Goal: Task Accomplishment & Management: Manage account settings

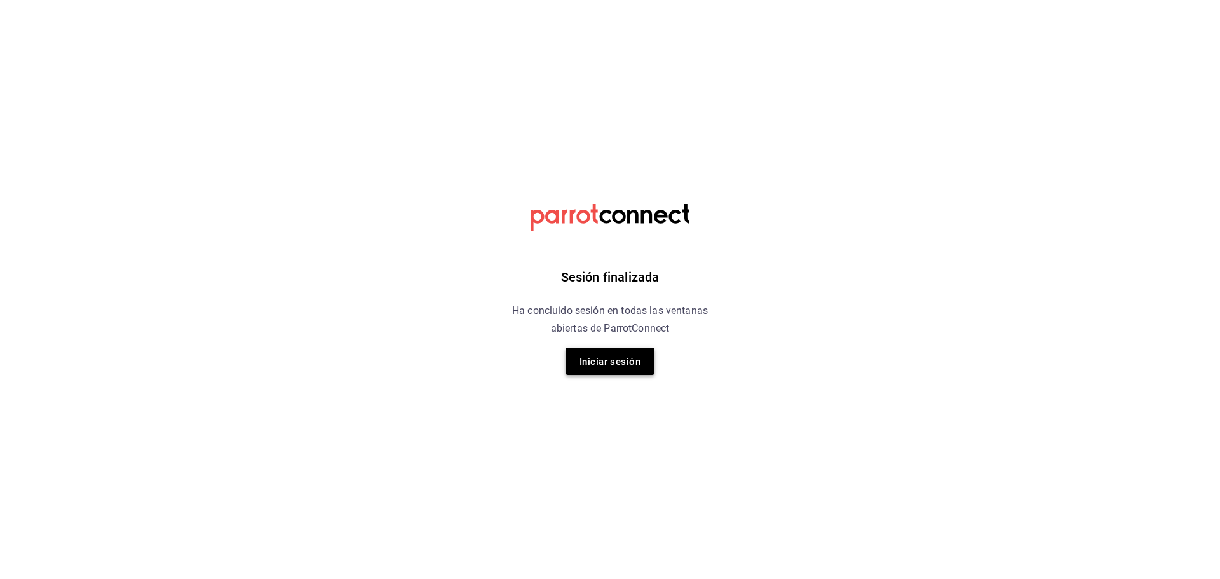
click at [633, 368] on font "Iniciar sesión" at bounding box center [609, 361] width 61 height 17
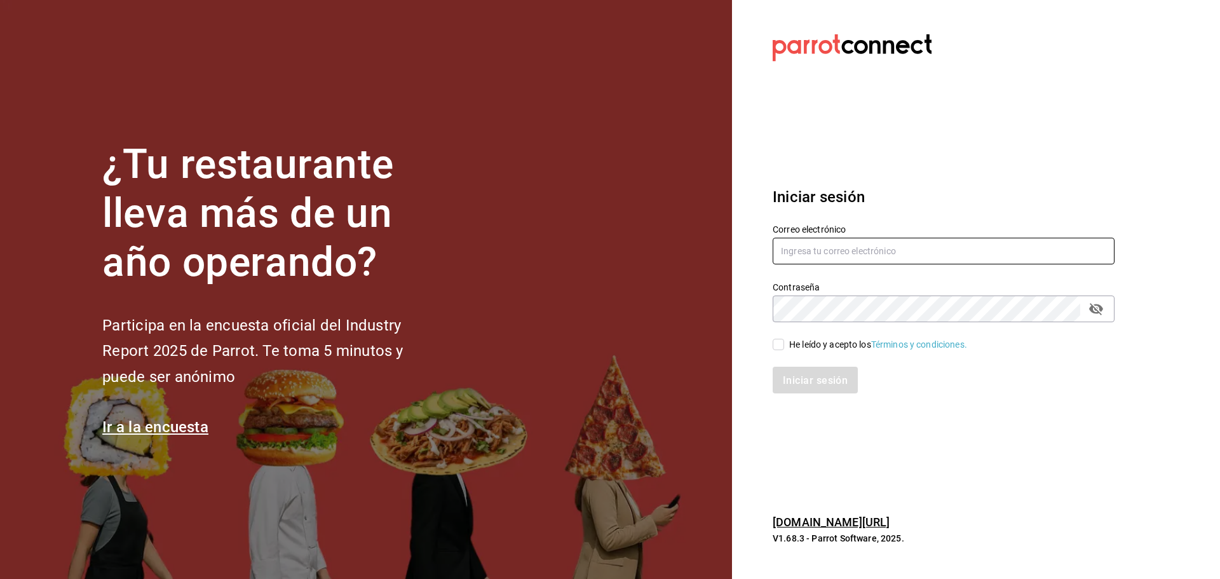
click at [805, 252] on input "text" at bounding box center [944, 251] width 342 height 27
type input "[EMAIL_ADDRESS][DOMAIN_NAME]"
click at [782, 346] on input "He leído y acepto los Términos y condiciones." at bounding box center [778, 344] width 11 height 11
checkbox input "true"
click at [825, 380] on font "Iniciar sesión" at bounding box center [815, 380] width 65 height 12
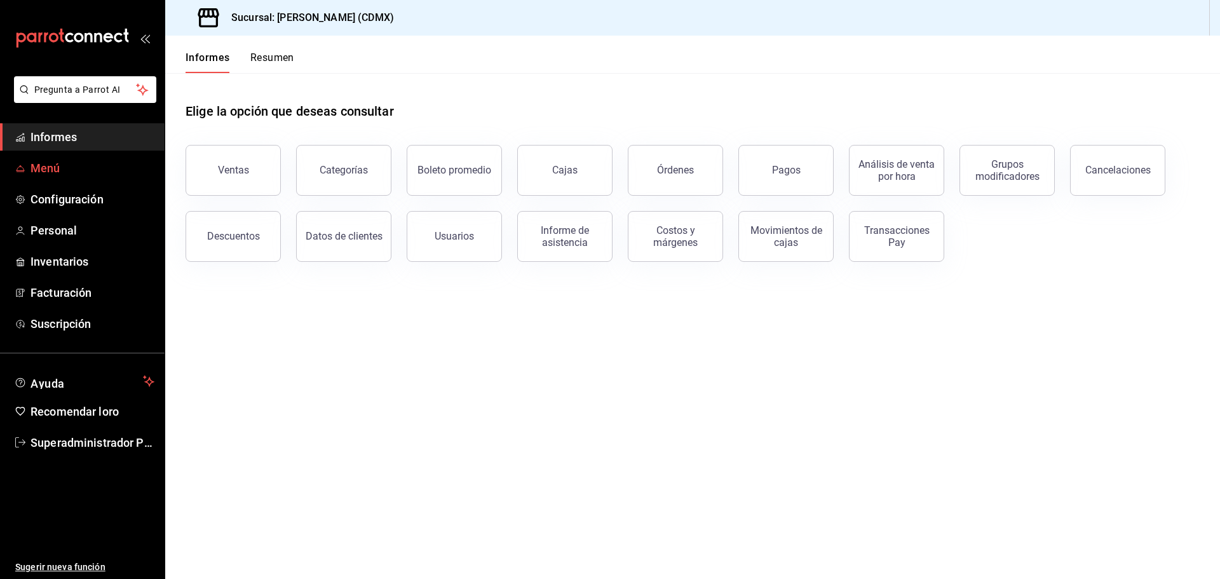
click at [55, 173] on font "Menú" at bounding box center [45, 167] width 30 height 13
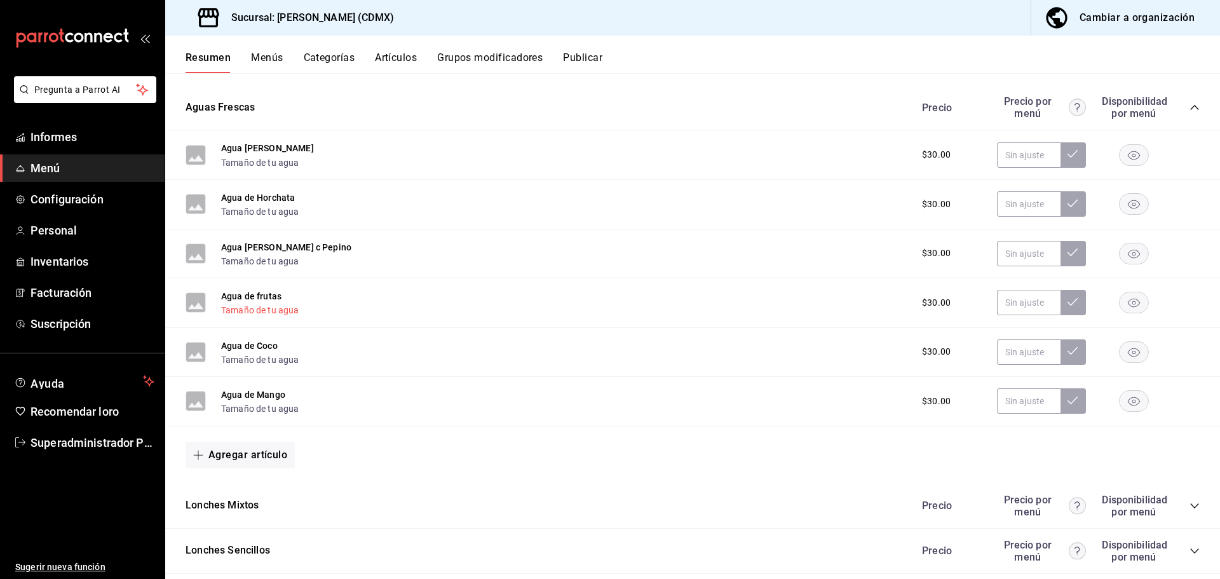
scroll to position [504, 0]
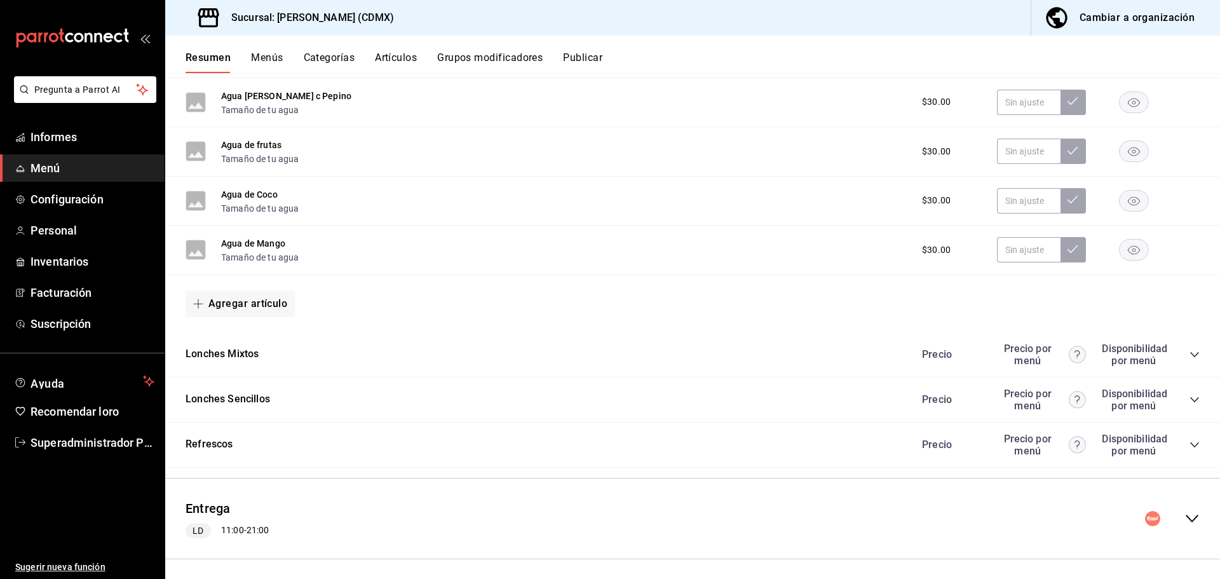
click at [1191, 443] on div "Refrescos Precio Precio por menú Disponibilidad por menú" at bounding box center [692, 444] width 1055 height 45
click at [1189, 440] on icon "colapsar-categoría-fila" at bounding box center [1194, 445] width 10 height 10
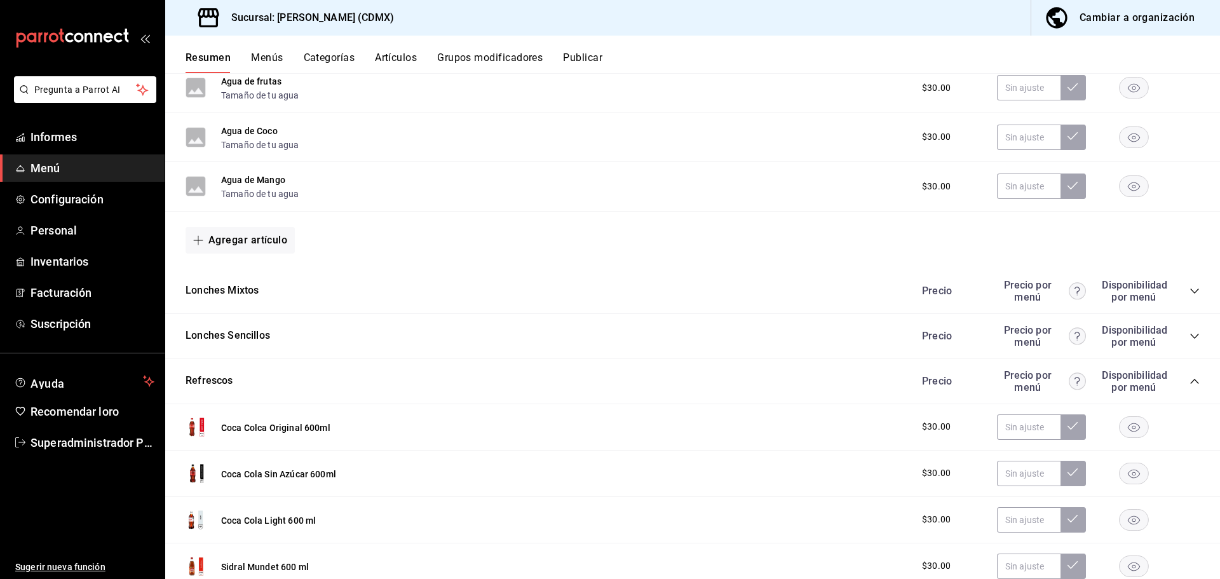
scroll to position [631, 0]
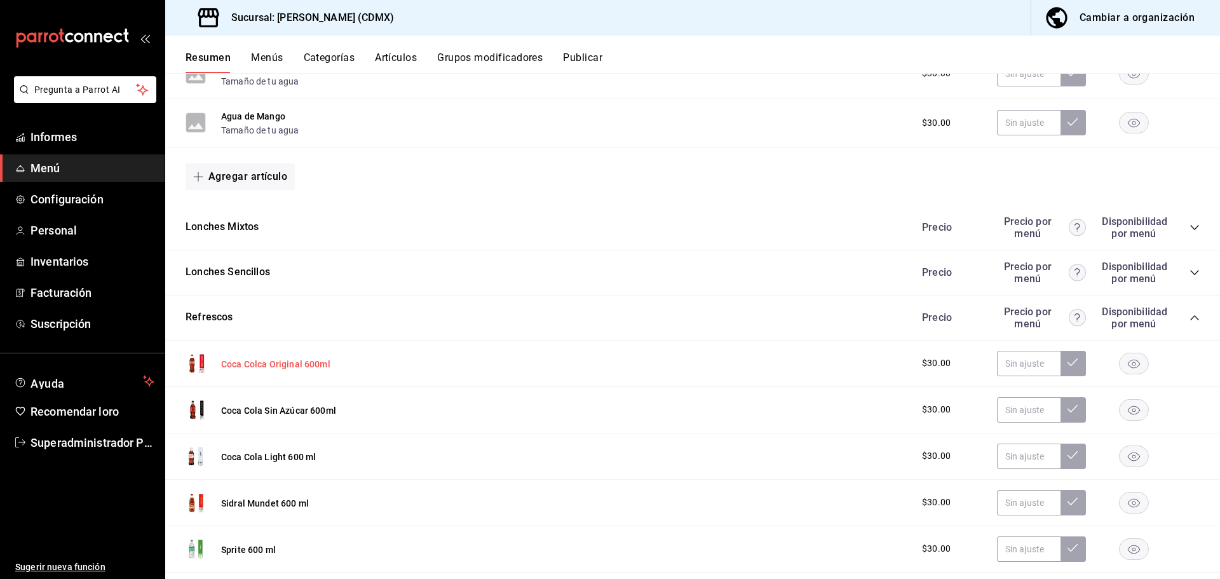
click at [311, 361] on font "Coca Colca Original 600ml" at bounding box center [275, 364] width 109 height 10
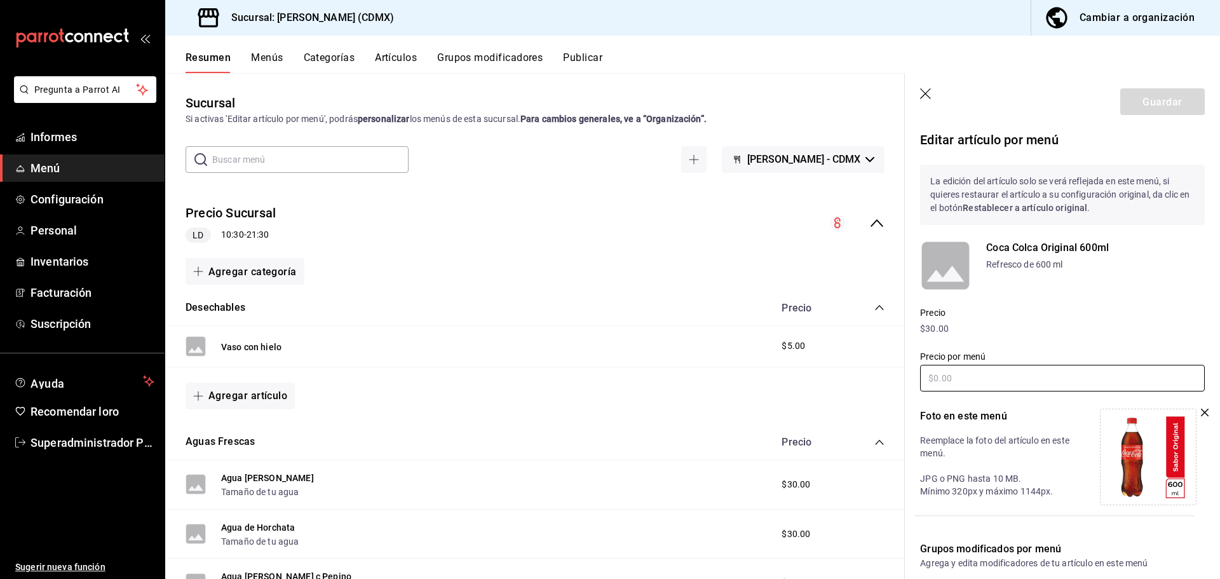
click at [1089, 370] on input "text" at bounding box center [1062, 378] width 285 height 27
click at [1201, 412] on icon "button" at bounding box center [1205, 412] width 8 height 8
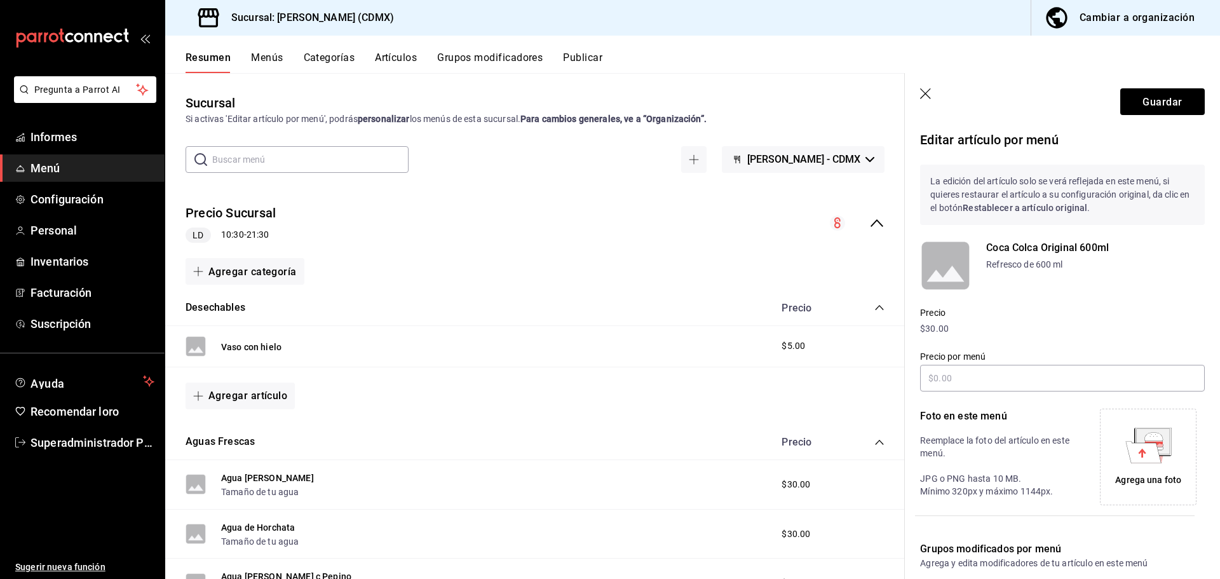
click at [1145, 443] on icon at bounding box center [1143, 452] width 36 height 22
click at [1045, 253] on p "Coca Colca Original 600ml" at bounding box center [1095, 247] width 219 height 15
click at [1053, 248] on font "Coca Colca Original 600ml" at bounding box center [1047, 247] width 123 height 12
click at [1042, 248] on font "Coca Colca Original 600ml" at bounding box center [1047, 247] width 123 height 12
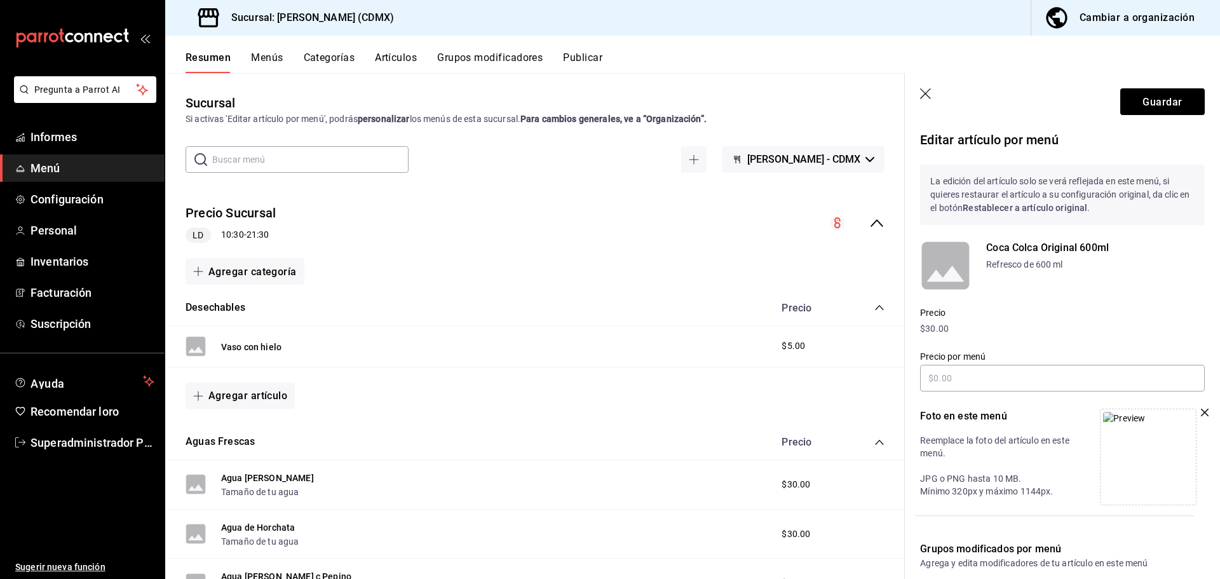
click at [1006, 248] on font "Coca Colca Original 600ml" at bounding box center [1047, 247] width 123 height 12
click at [994, 251] on font "Coca Colca Original 600ml" at bounding box center [1047, 247] width 123 height 12
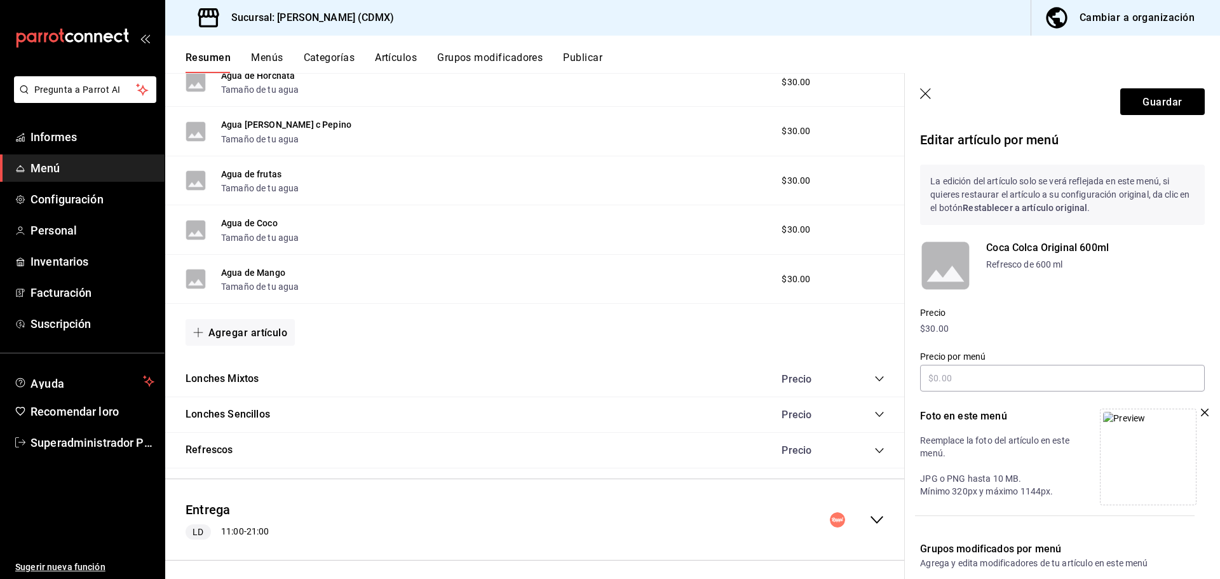
scroll to position [453, 0]
click at [874, 444] on icon "colapsar-categoría-fila" at bounding box center [879, 449] width 10 height 10
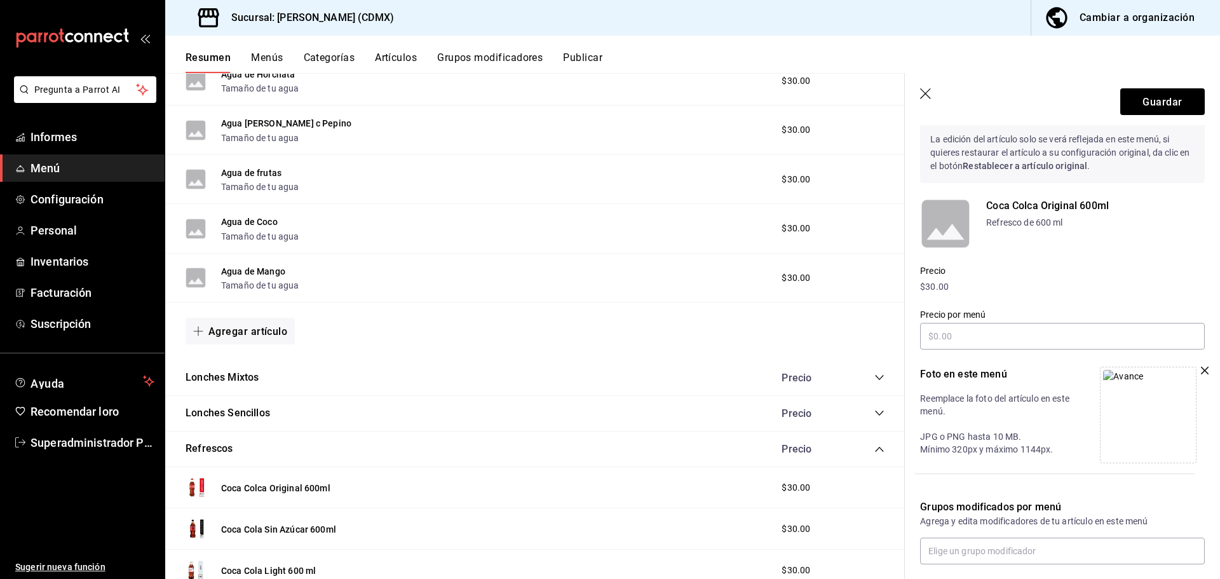
scroll to position [110, 0]
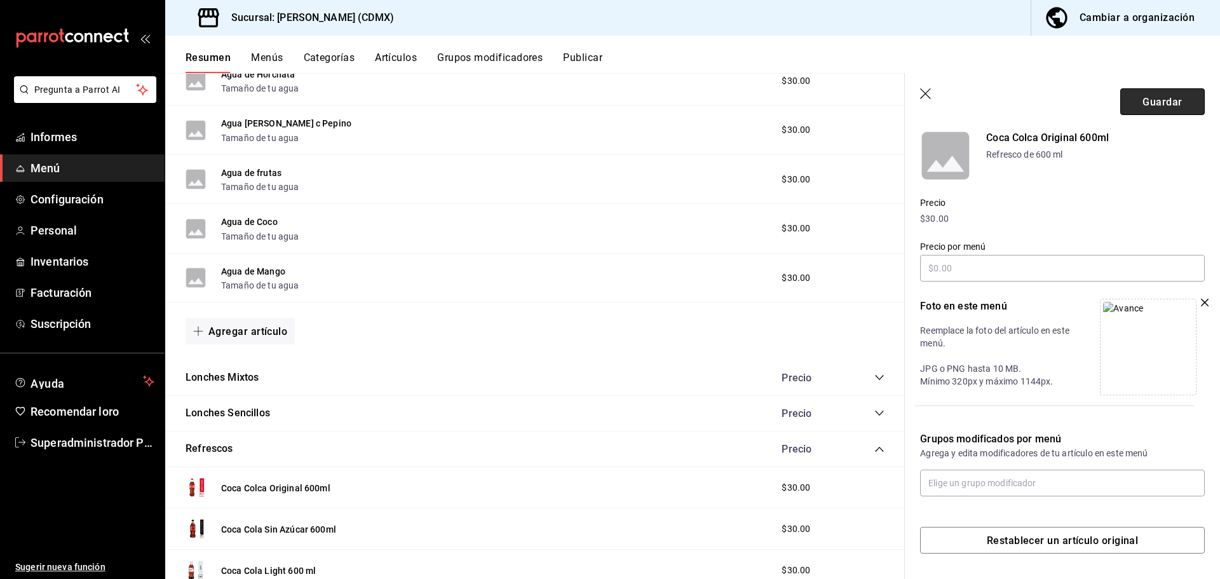
click at [1140, 92] on button "Guardar" at bounding box center [1162, 101] width 84 height 27
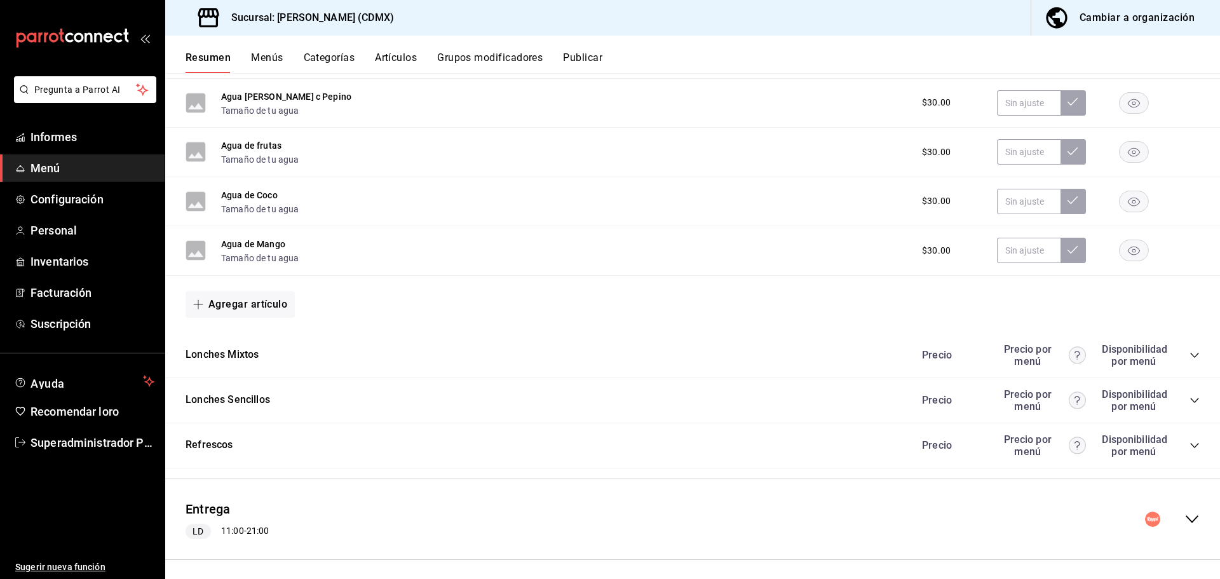
scroll to position [504, 0]
click at [220, 438] on font "Refrescos" at bounding box center [210, 444] width 48 height 12
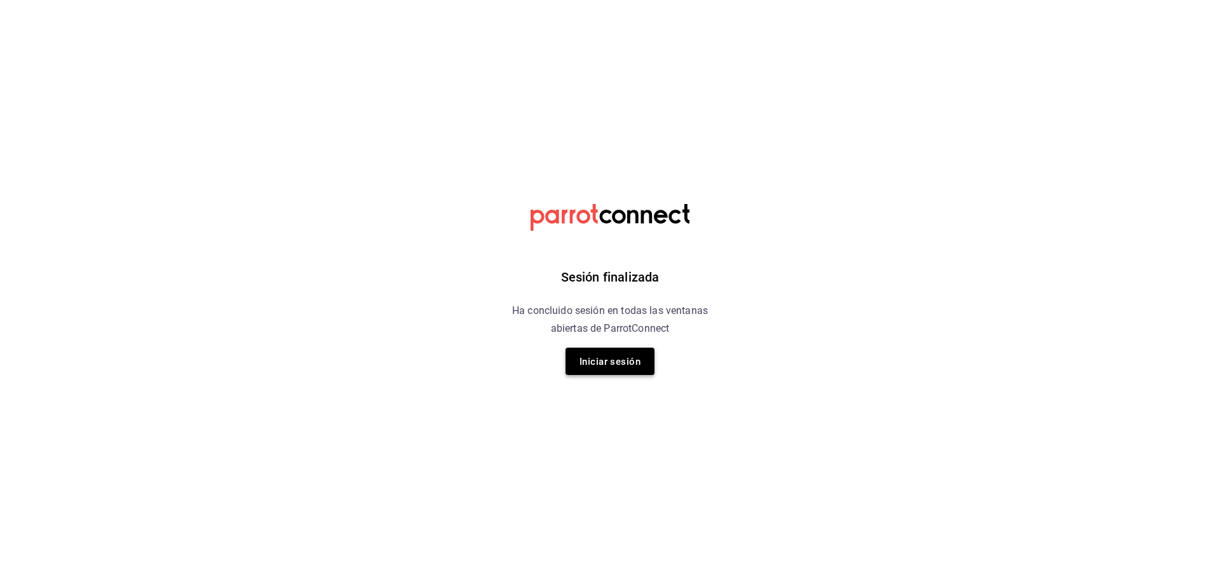
click at [609, 359] on font "Iniciar sesión" at bounding box center [609, 361] width 61 height 11
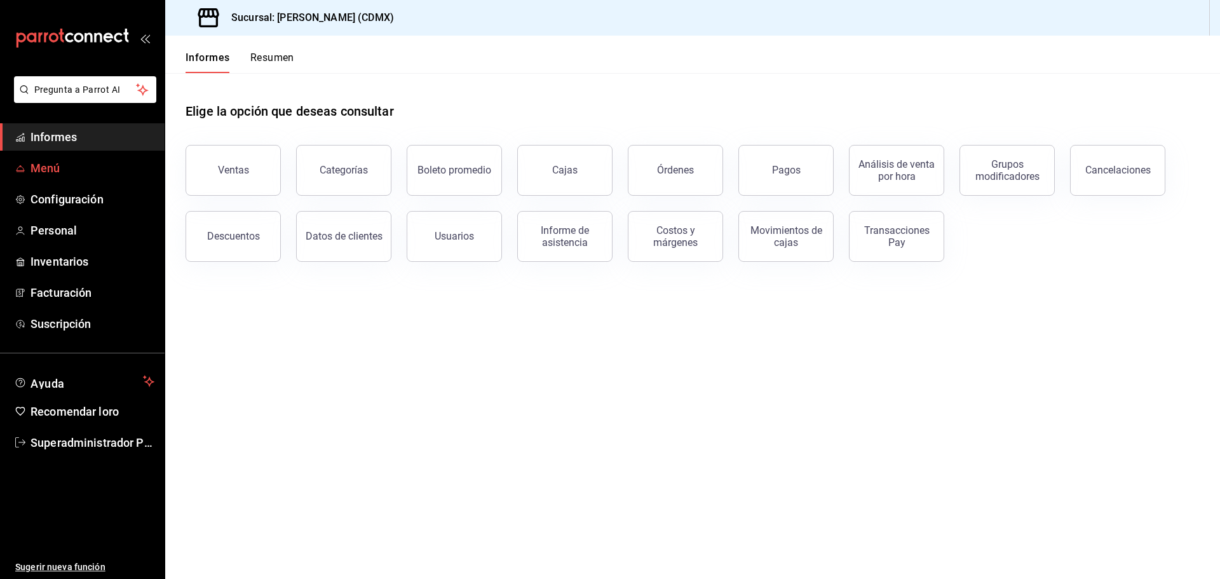
click at [64, 162] on span "Menú" at bounding box center [92, 167] width 124 height 17
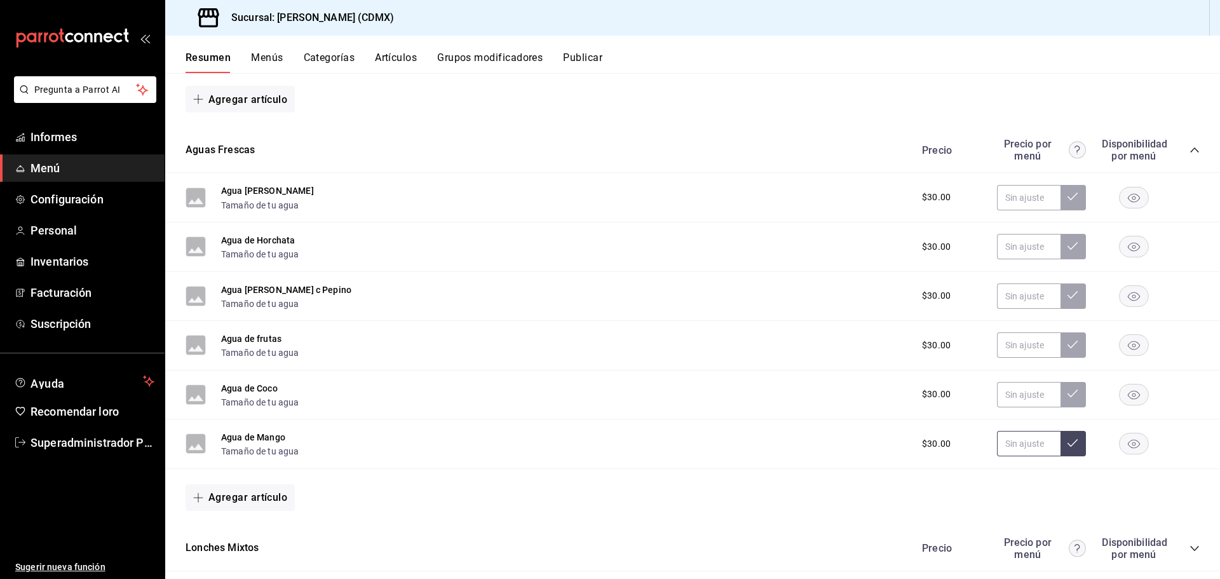
scroll to position [445, 0]
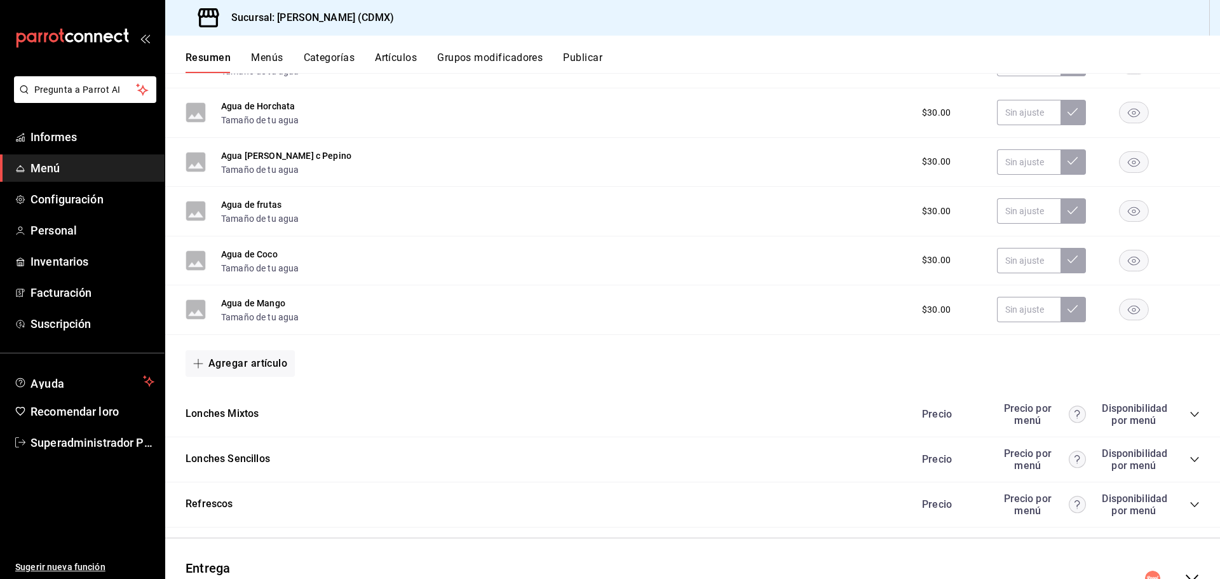
click at [1189, 501] on icon "colapsar-categoría-fila" at bounding box center [1194, 504] width 10 height 10
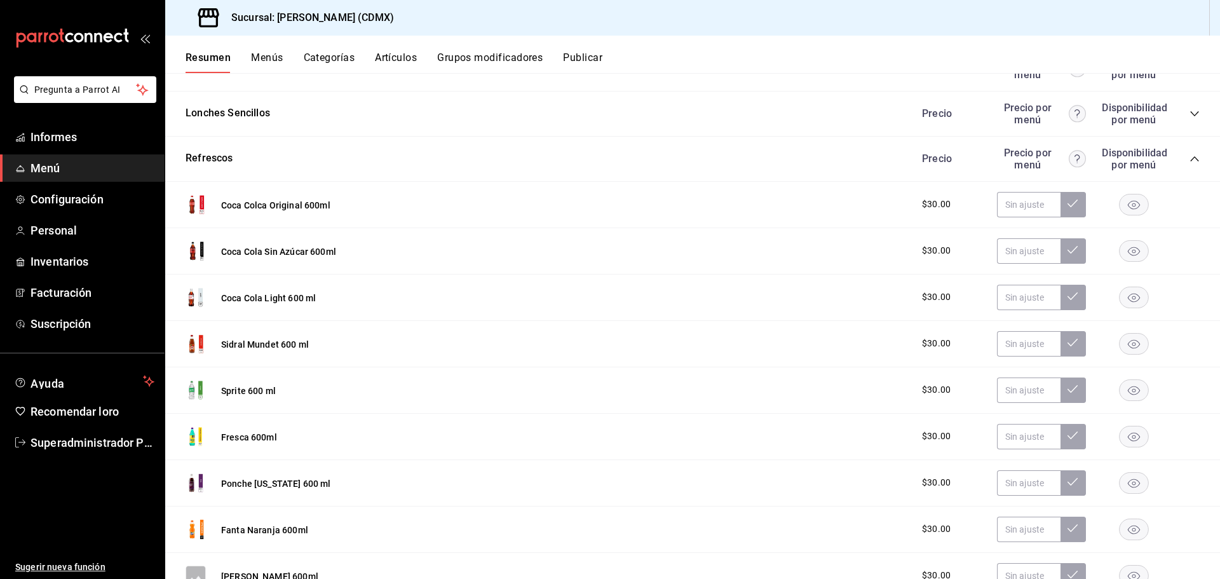
scroll to position [826, 0]
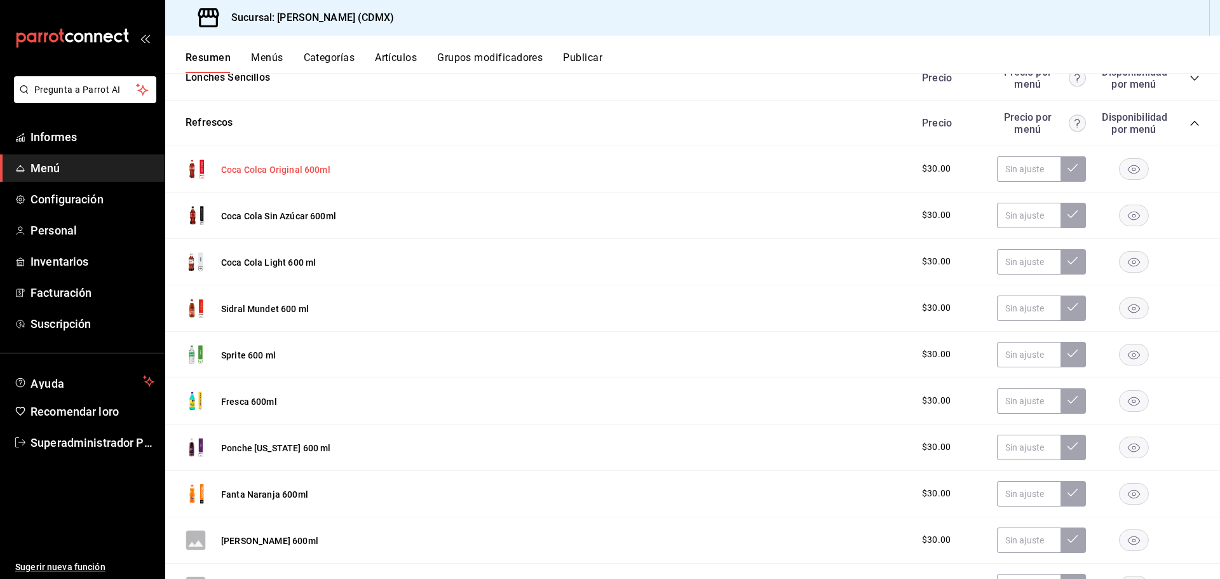
click at [266, 166] on font "Coca Colca Original 600ml" at bounding box center [275, 170] width 109 height 10
